Goal: Information Seeking & Learning: Learn about a topic

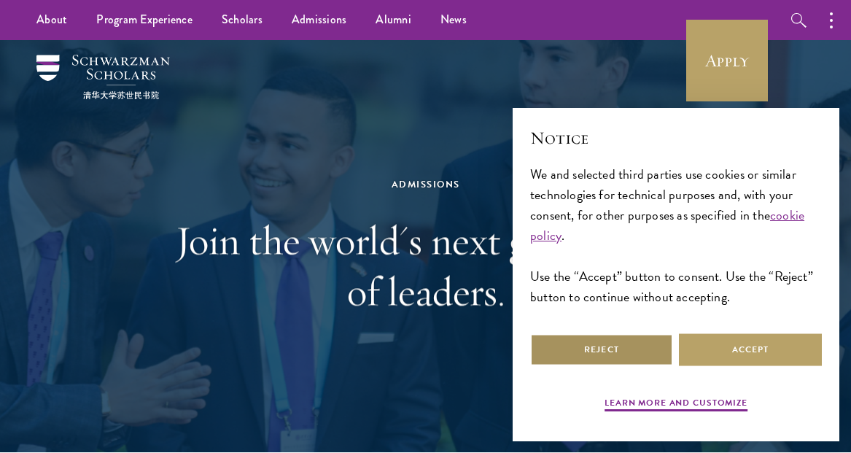
click at [608, 355] on button "Reject" at bounding box center [601, 349] width 143 height 33
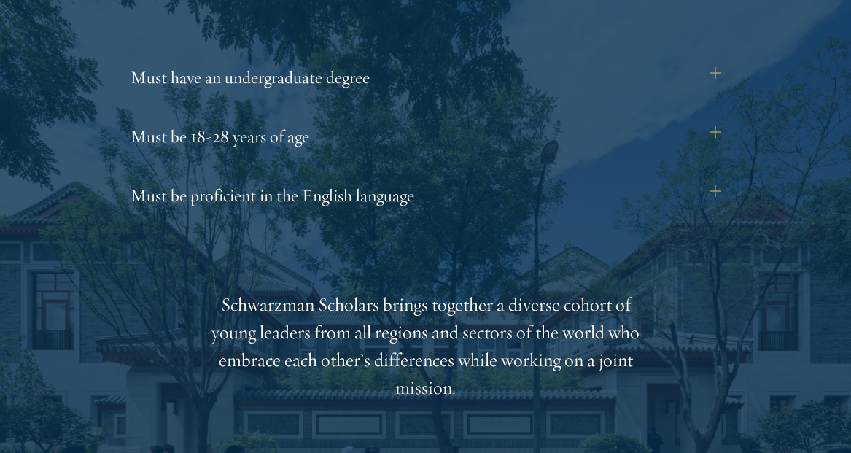
scroll to position [2027, 0]
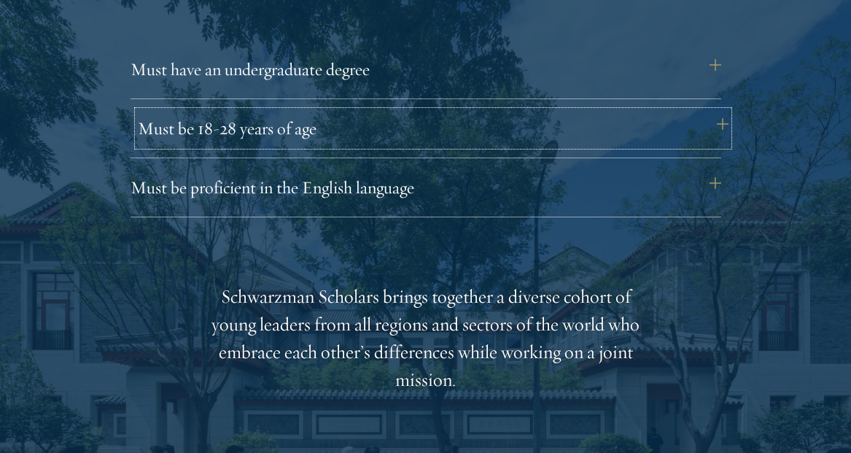
click at [348, 122] on button "Must be 18-28 years of age" at bounding box center [433, 128] width 590 height 35
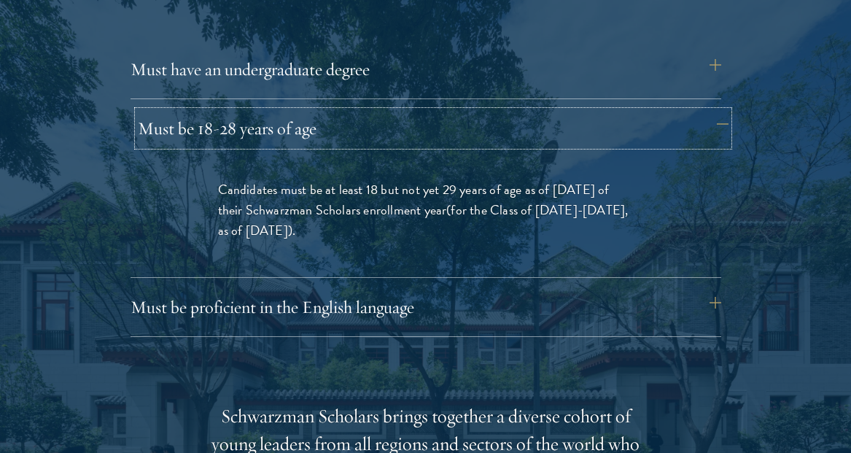
click at [348, 122] on button "Must be 18-28 years of age" at bounding box center [433, 128] width 590 height 35
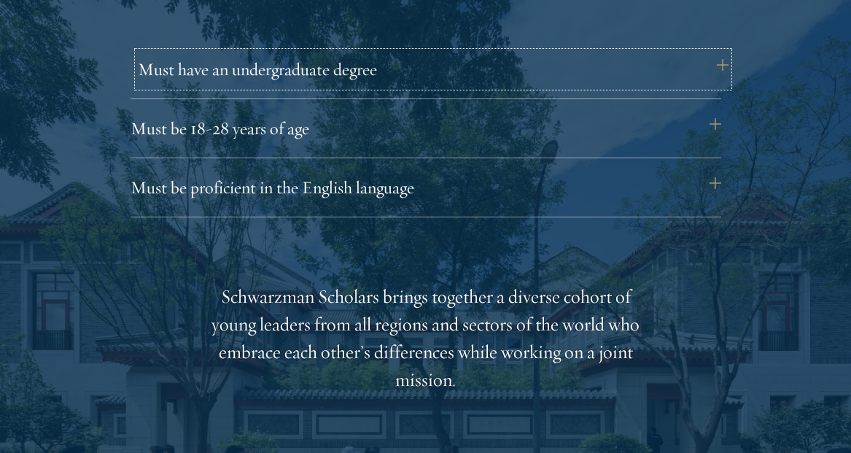
click at [352, 72] on button "Must have an undergraduate degree" at bounding box center [433, 69] width 590 height 35
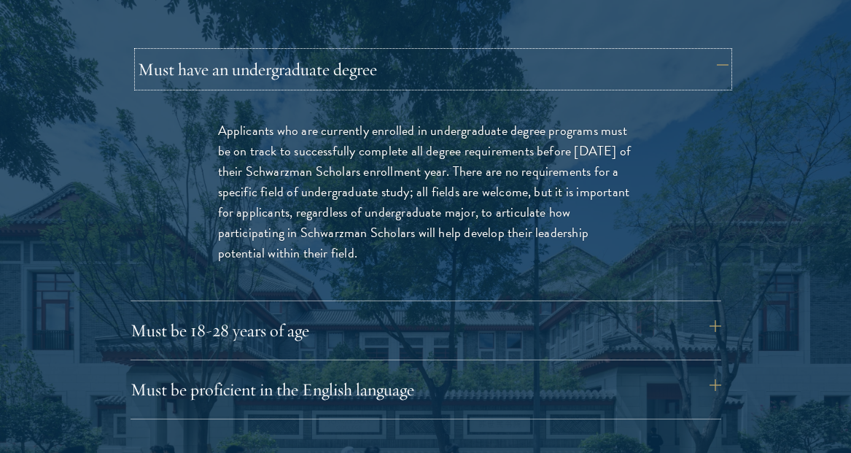
click at [352, 72] on button "Must have an undergraduate degree" at bounding box center [433, 69] width 590 height 35
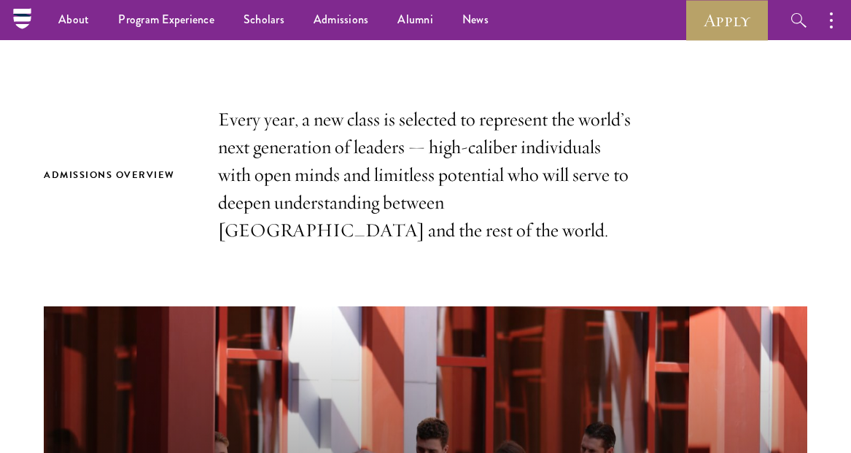
scroll to position [0, 0]
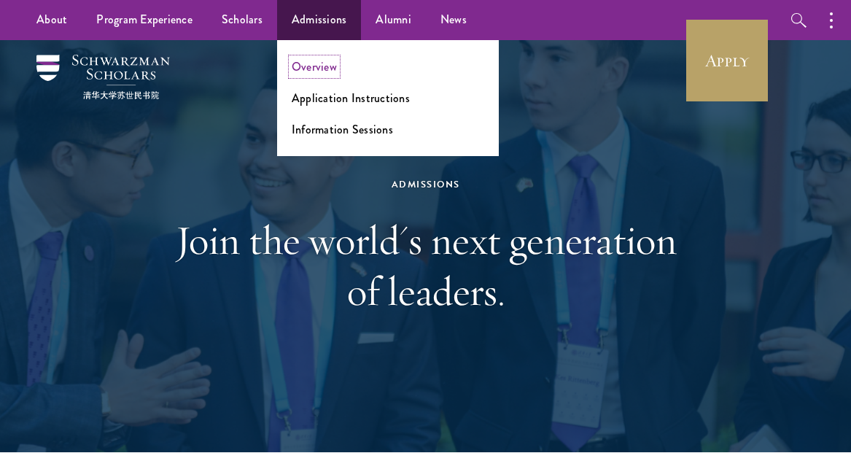
click at [315, 64] on link "Overview" at bounding box center [314, 66] width 45 height 17
